Goal: Task Accomplishment & Management: Manage account settings

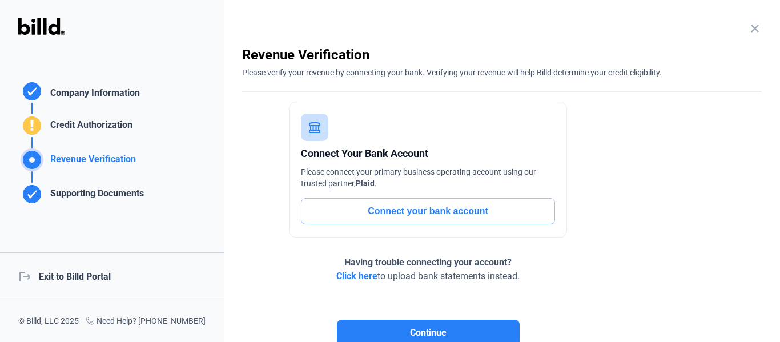
click at [190, 272] on div "logout Exit to Billd Portal" at bounding box center [112, 276] width 224 height 49
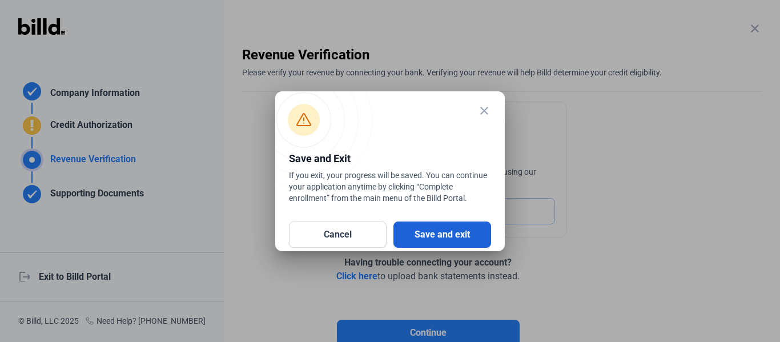
click at [418, 229] on button "Save and exit" at bounding box center [443, 235] width 98 height 26
